Goal: Check status: Check status

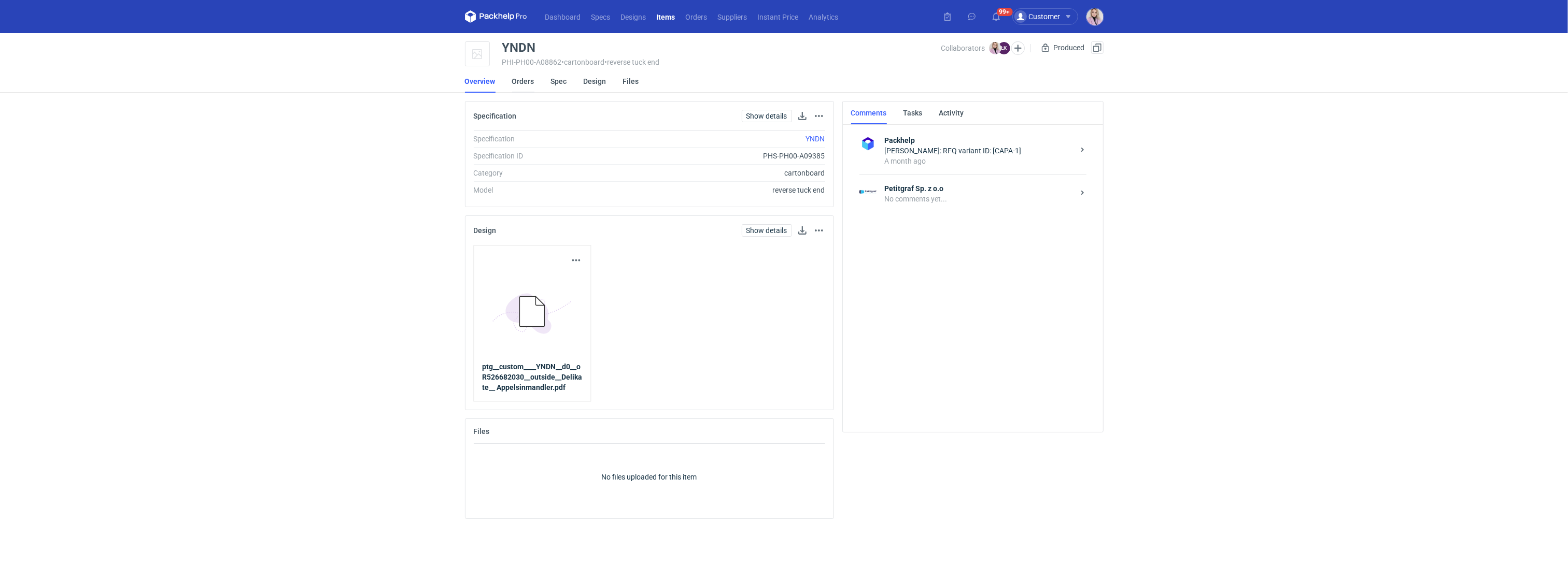
click at [521, 87] on link "Orders" at bounding box center [523, 81] width 22 height 23
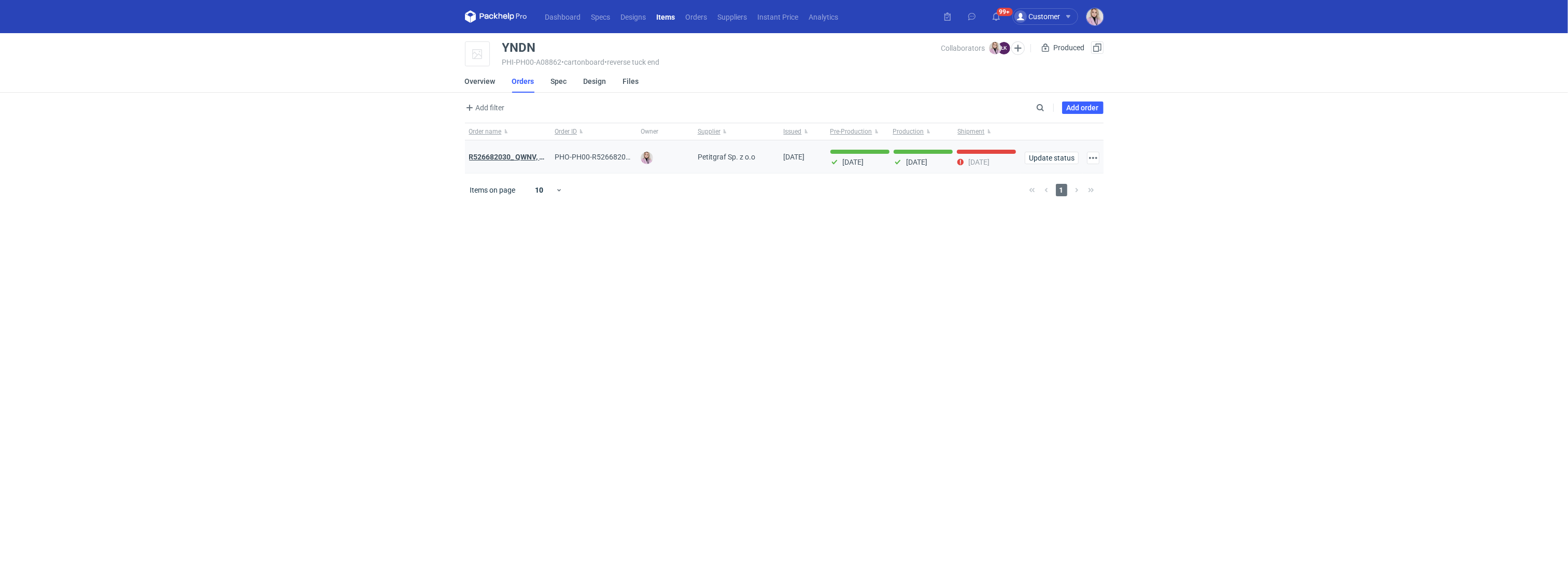
click at [506, 159] on strong "R526682030_ QWNV, XFWR, YNDN, XXTG, GBZB, CWJH" at bounding box center [560, 156] width 181 height 8
